Goal: Task Accomplishment & Management: Use online tool/utility

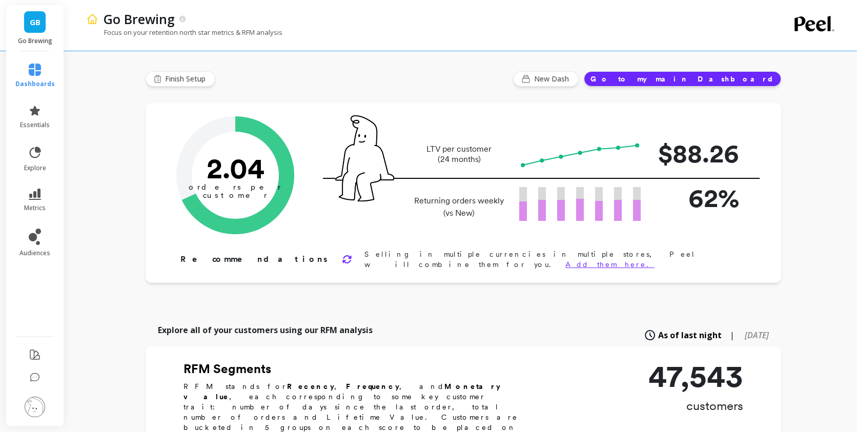
click at [28, 139] on li "explore" at bounding box center [35, 158] width 52 height 39
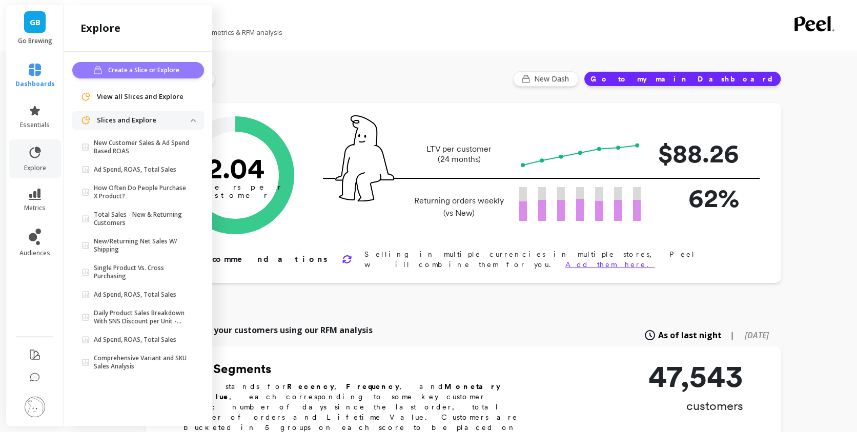
click at [147, 74] on span "Create a Slice or Explore" at bounding box center [145, 70] width 74 height 10
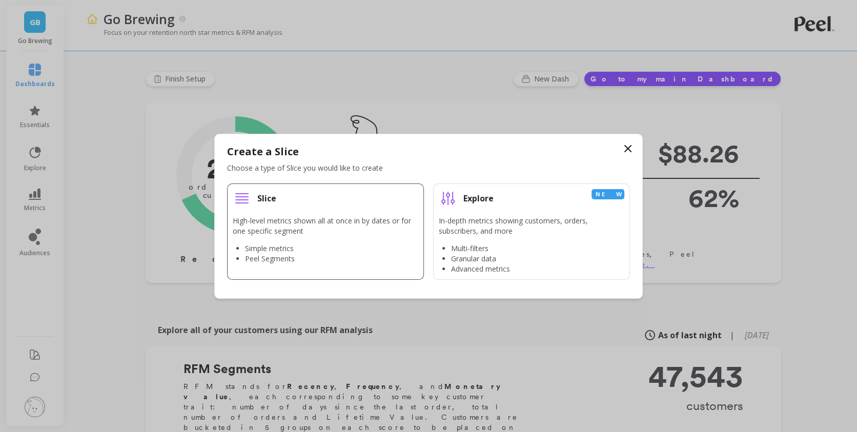
click at [289, 252] on li "Simple metrics" at bounding box center [331, 248] width 173 height 10
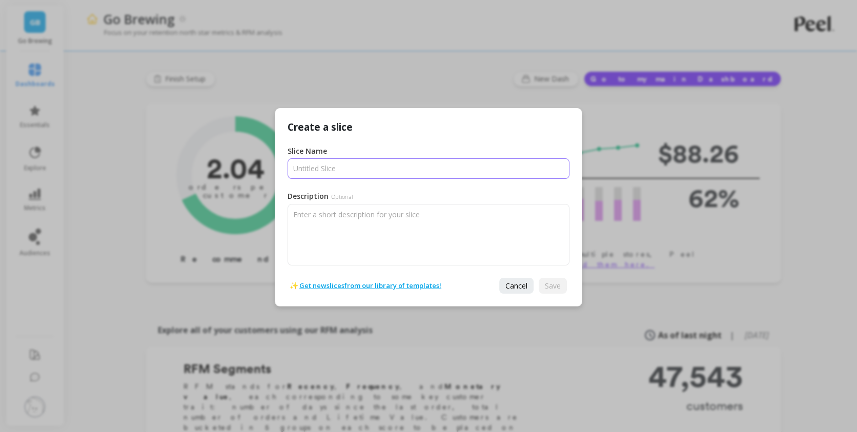
drag, startPoint x: 338, startPoint y: 181, endPoint x: 341, endPoint y: 169, distance: 12.8
click at [338, 174] on div "Slice Name Description Optional" at bounding box center [429, 200] width 282 height 132
click at [341, 169] on input "Slice Name" at bounding box center [429, 168] width 282 height 21
type input "Product Rate (%)"
click at [557, 284] on span "Save" at bounding box center [553, 286] width 16 height 10
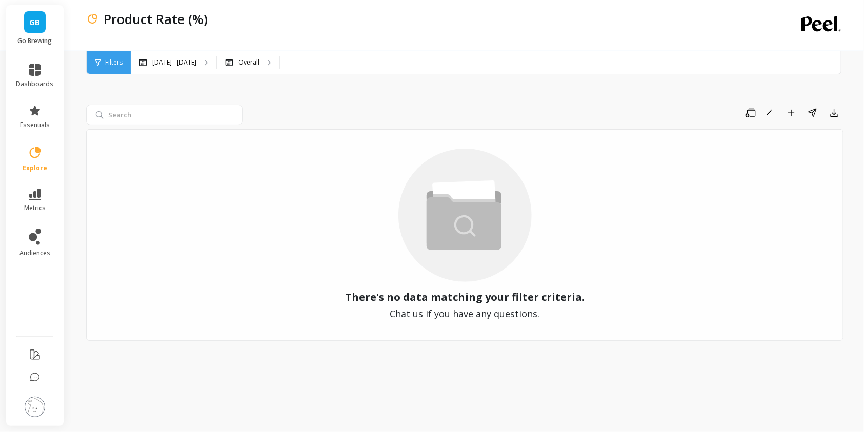
click at [529, 35] on div "Product Rate (%)" at bounding box center [422, 25] width 673 height 51
drag, startPoint x: 775, startPoint y: 18, endPoint x: 786, endPoint y: 26, distance: 12.5
click at [786, 26] on div "Product Rate (%)" at bounding box center [463, 25] width 755 height 51
click at [756, 26] on button "button" at bounding box center [764, 25] width 21 height 13
click at [762, 27] on button "button" at bounding box center [764, 25] width 21 height 13
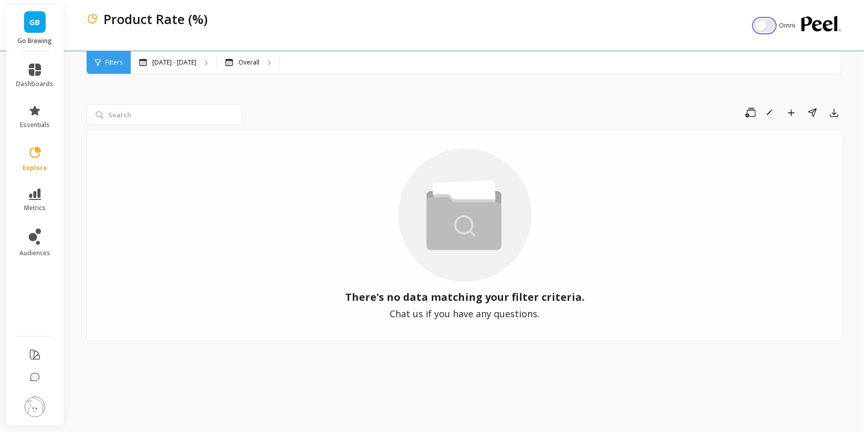
click at [766, 25] on button "button" at bounding box center [764, 25] width 21 height 13
click at [771, 27] on button "button" at bounding box center [764, 25] width 21 height 13
